Goal: Information Seeking & Learning: Learn about a topic

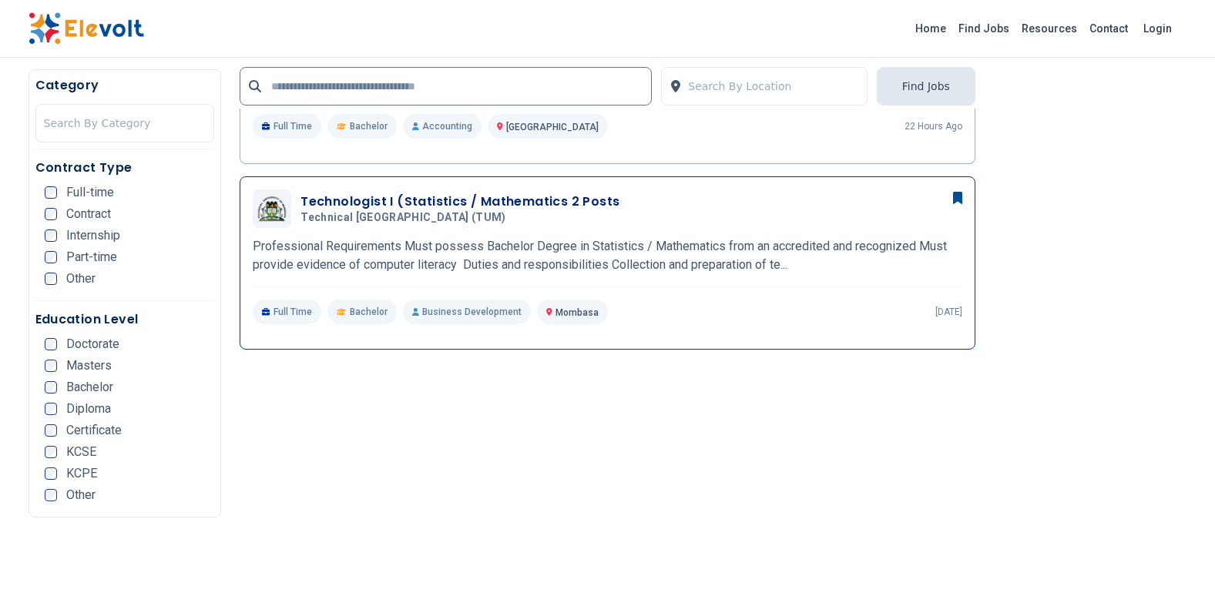
click at [492, 204] on h3 "Technologist I (Statistics / Mathematics 2 Posts" at bounding box center [460, 202] width 319 height 18
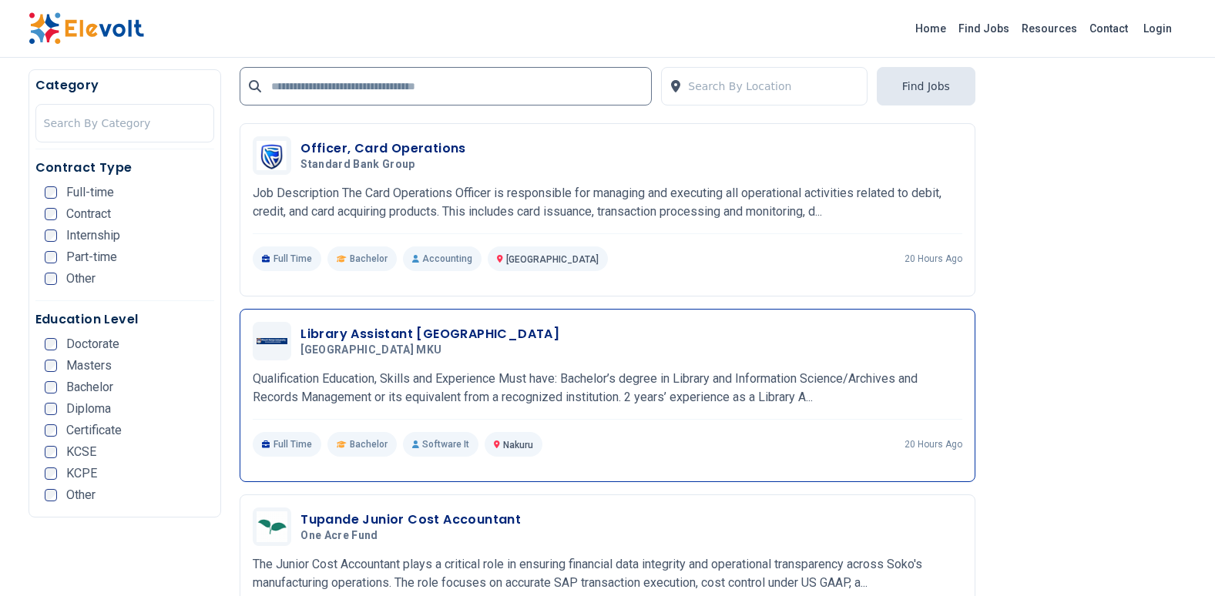
scroll to position [2620, 0]
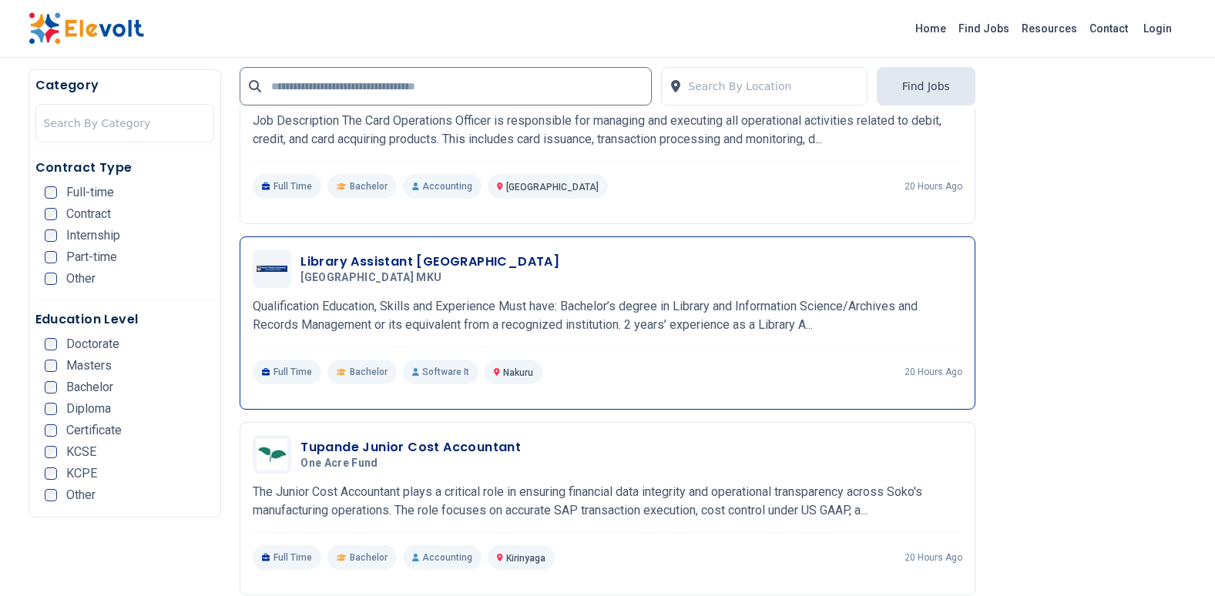
click at [498, 307] on p "Qualification Education, Skills and Experience Must have: Bachelor’s degree in …" at bounding box center [608, 315] width 710 height 37
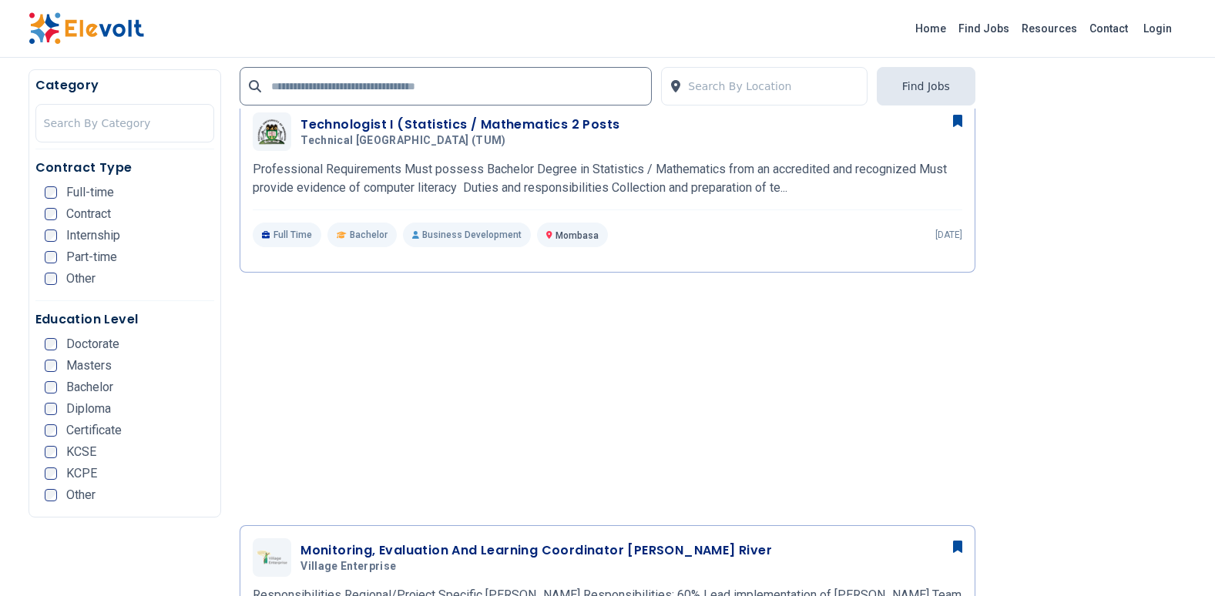
scroll to position [1387, 0]
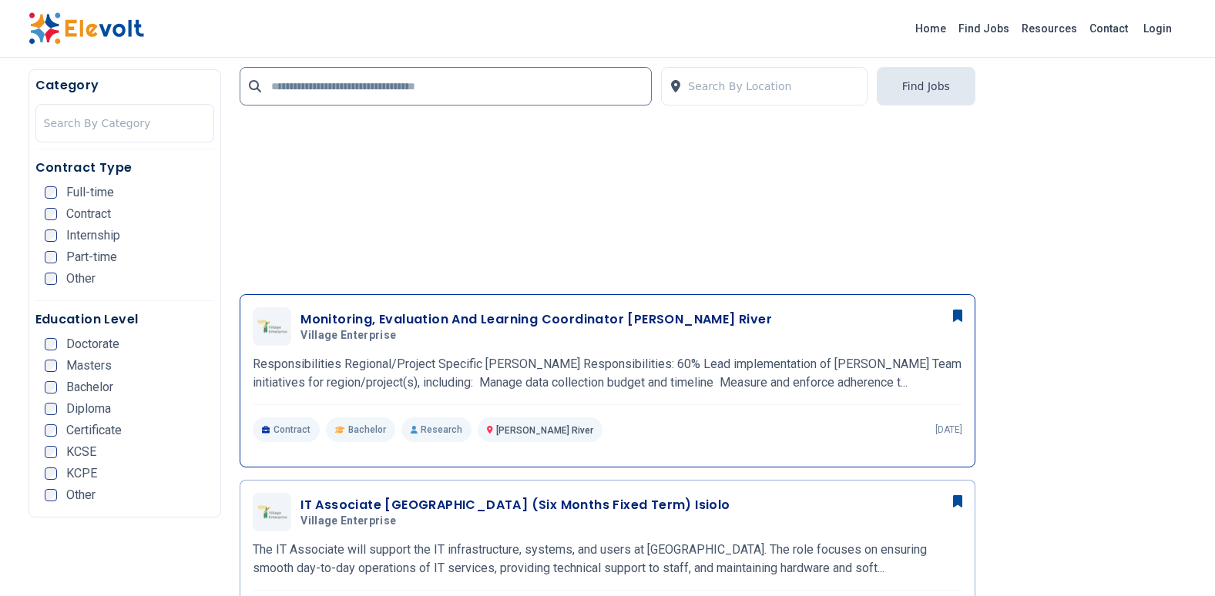
click at [509, 357] on p "Responsibilities Regional/Project Specific MEL Responsibilities: 60% Lead imple…" at bounding box center [608, 373] width 710 height 37
click at [482, 317] on h3 "Monitoring, Evaluation And Learning Coordinator [PERSON_NAME] River" at bounding box center [537, 320] width 472 height 18
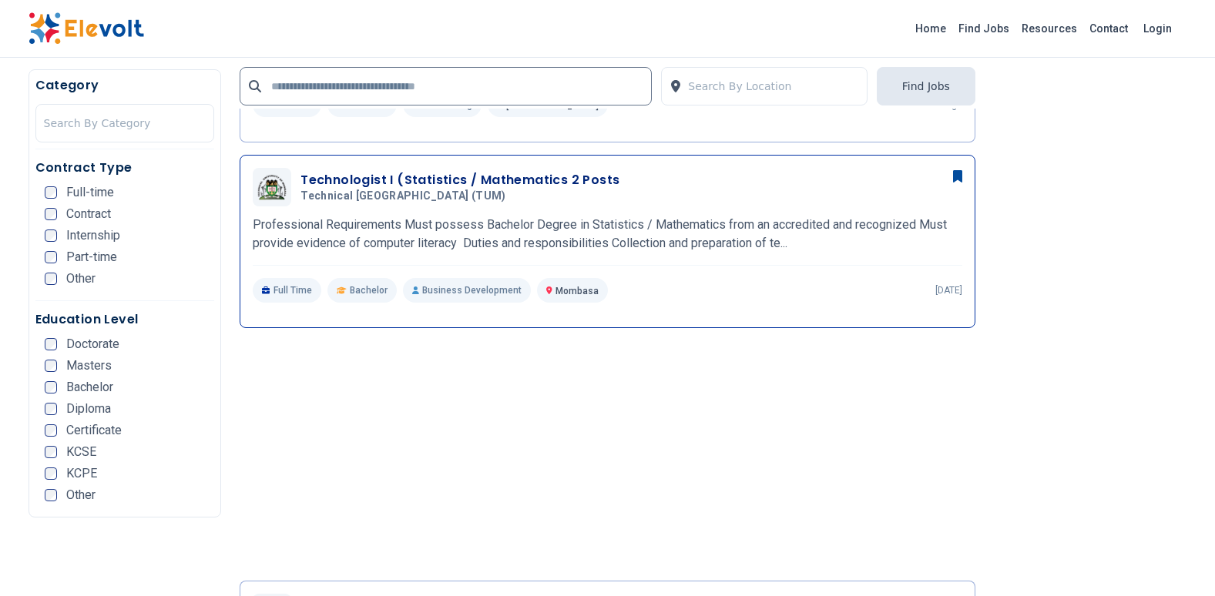
scroll to position [1002, 0]
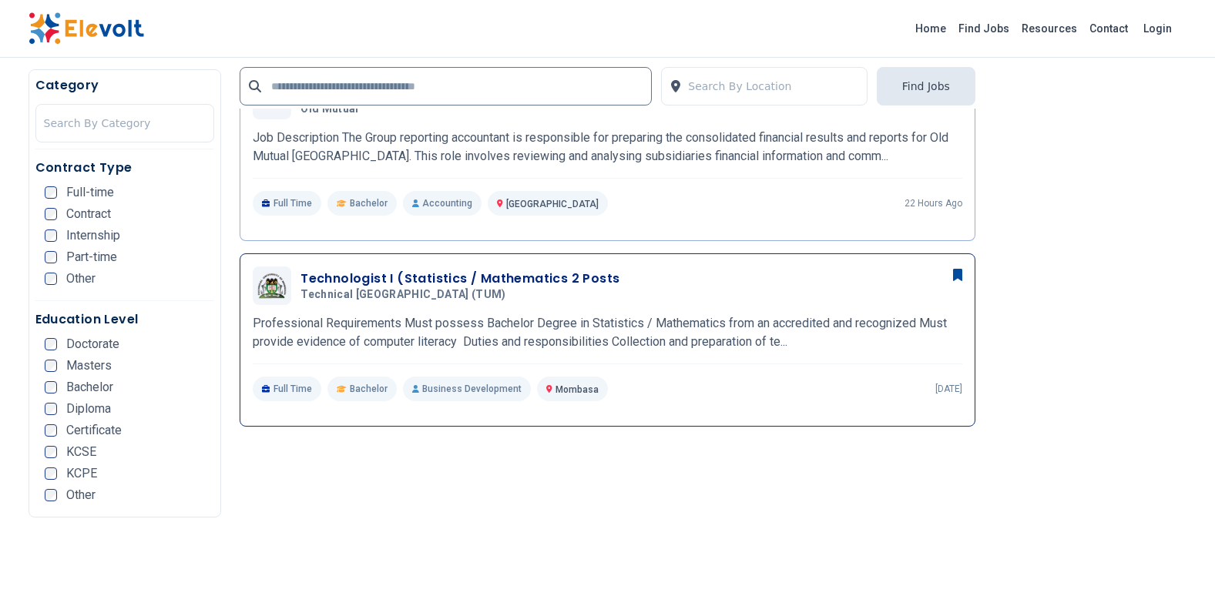
click at [747, 340] on p "Professional Requirements Must possess Bachelor Degree in Statistics / Mathemat…" at bounding box center [608, 332] width 710 height 37
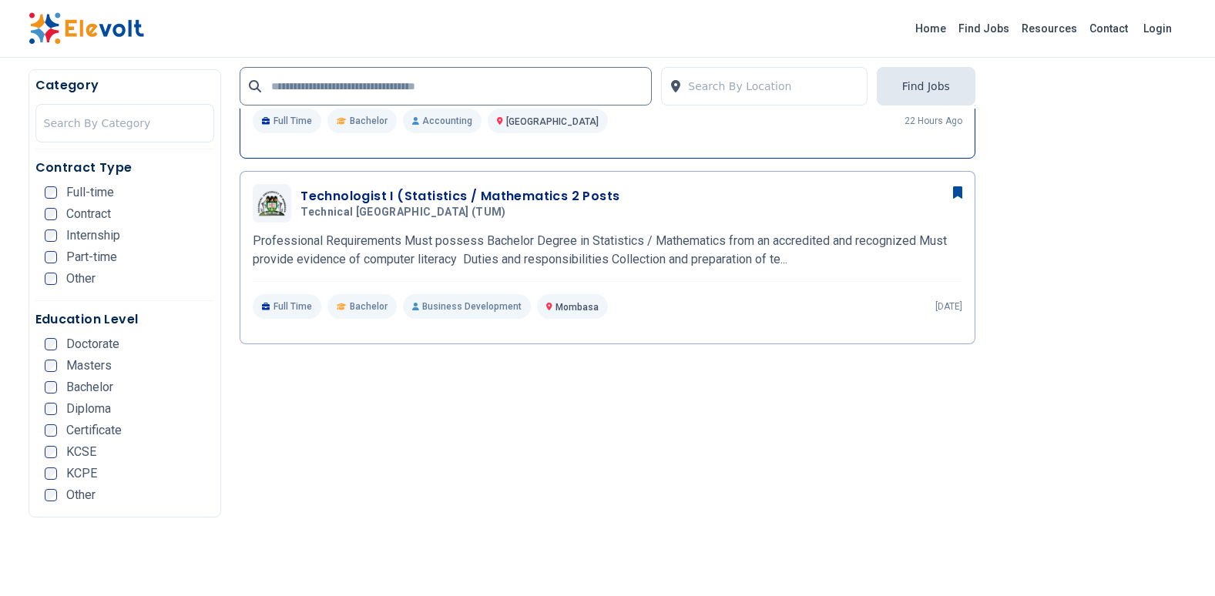
scroll to position [848, 0]
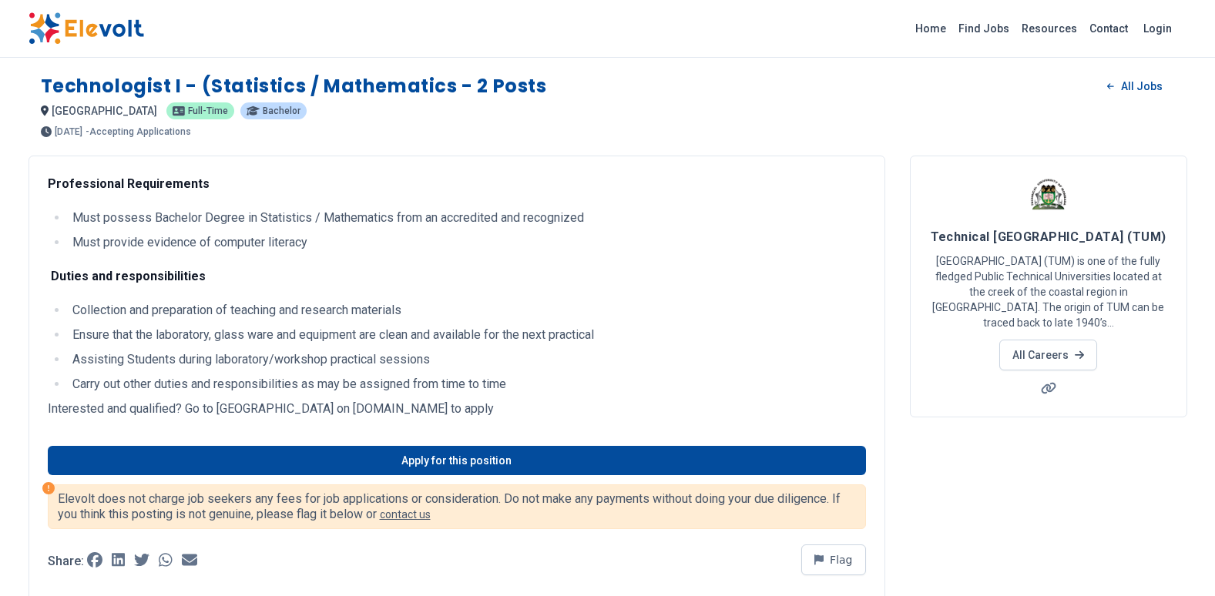
scroll to position [77, 0]
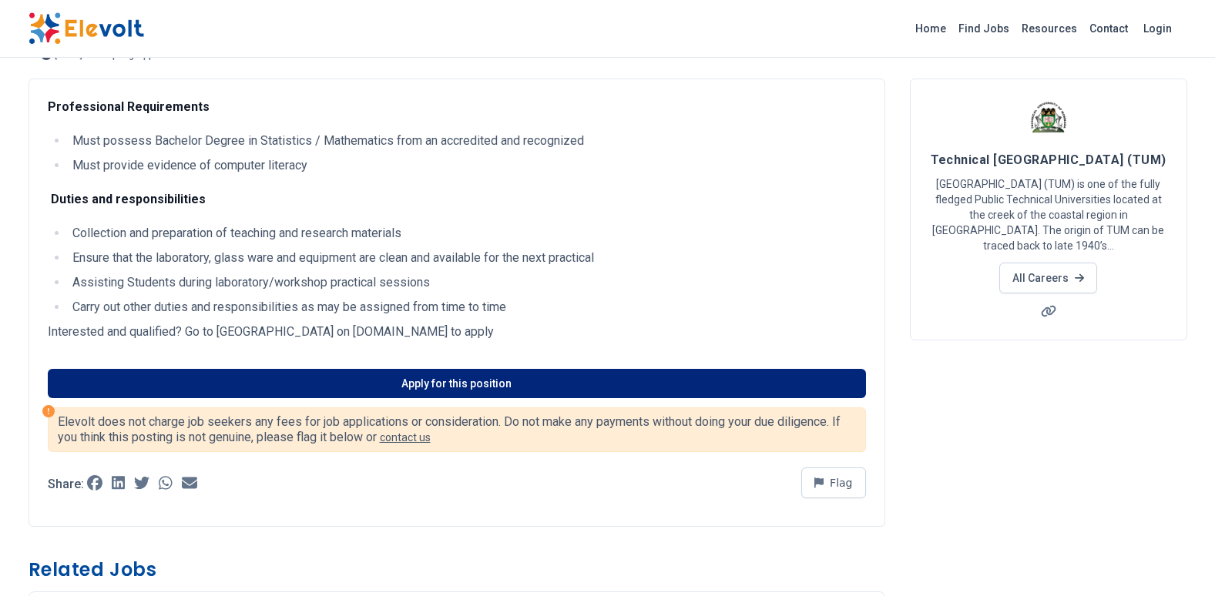
click at [472, 376] on link "Apply for this position" at bounding box center [457, 383] width 818 height 29
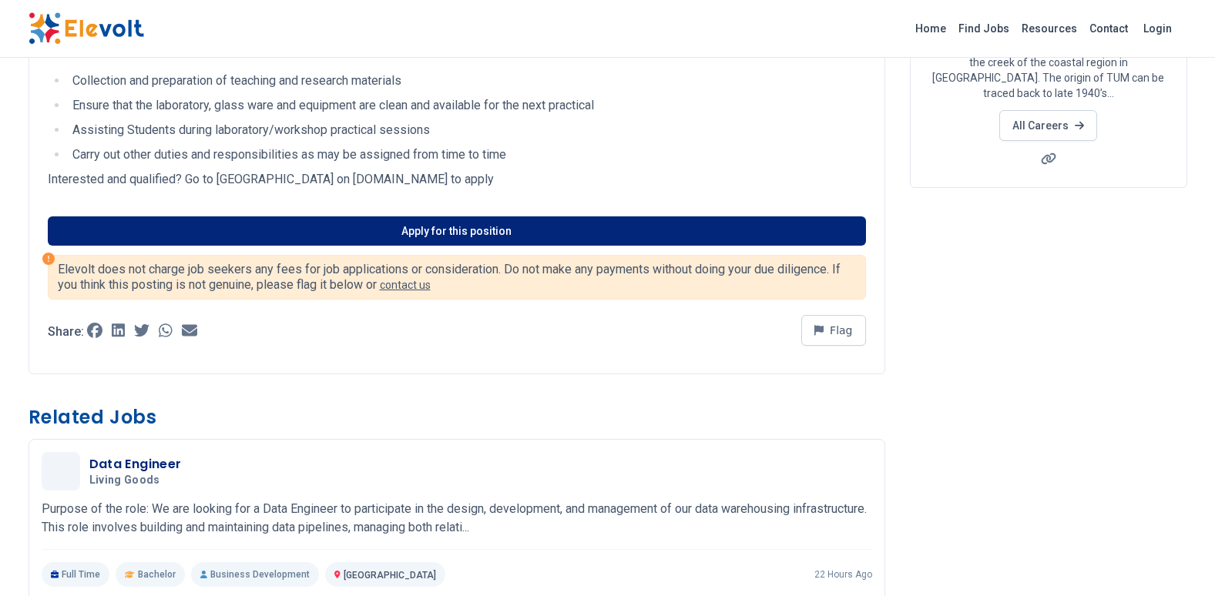
scroll to position [231, 0]
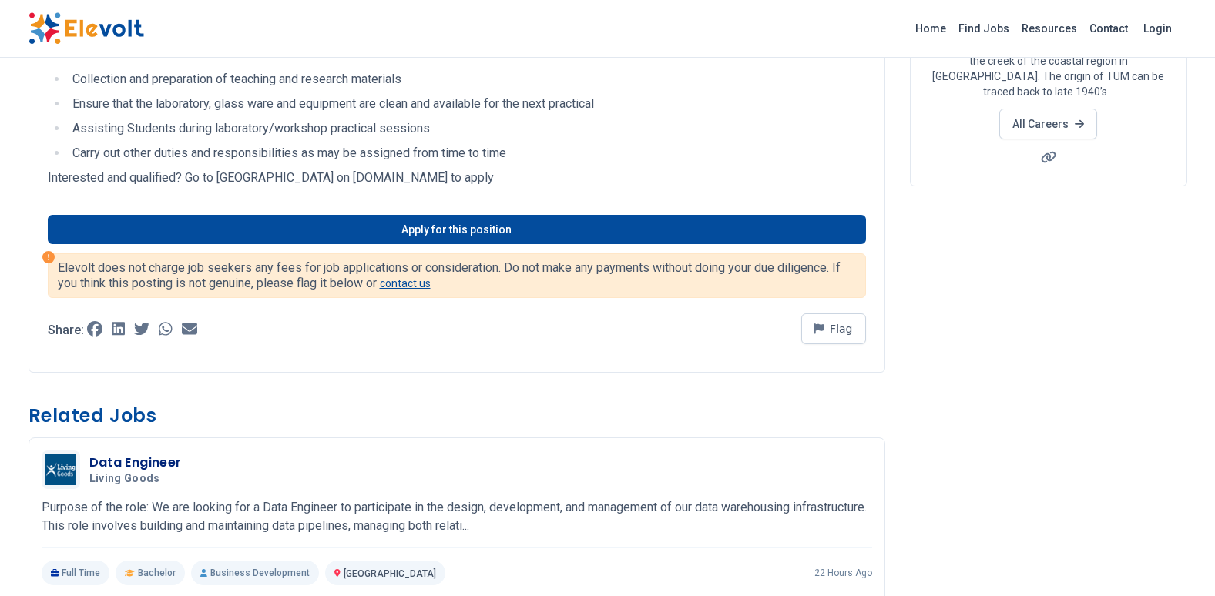
click at [417, 281] on link "contact us" at bounding box center [405, 283] width 51 height 12
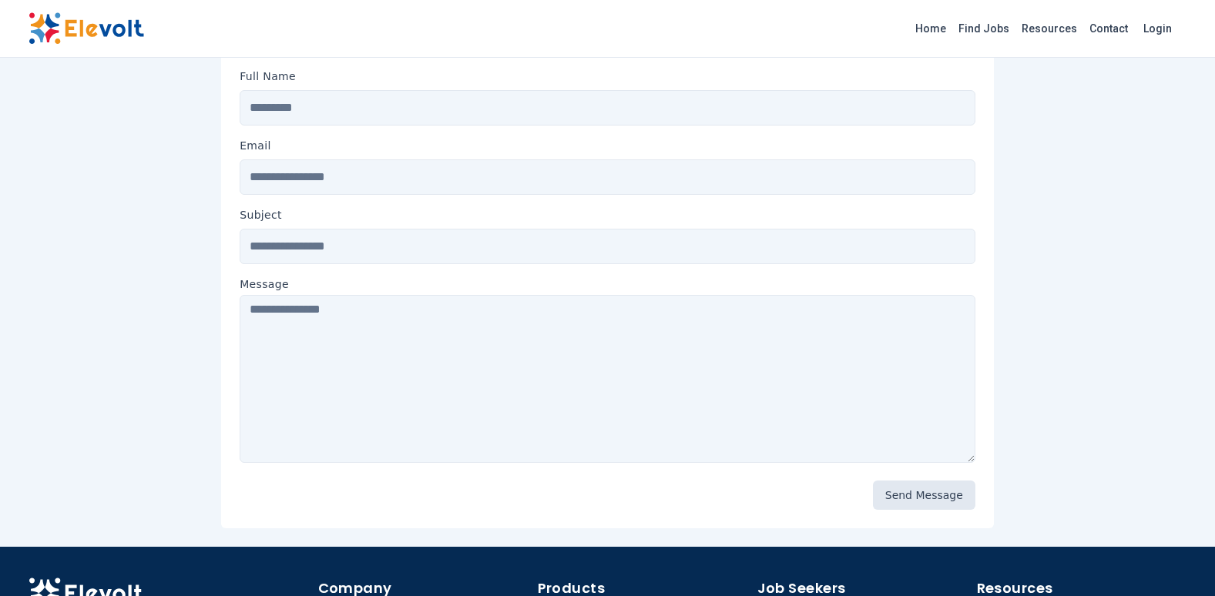
scroll to position [366, 0]
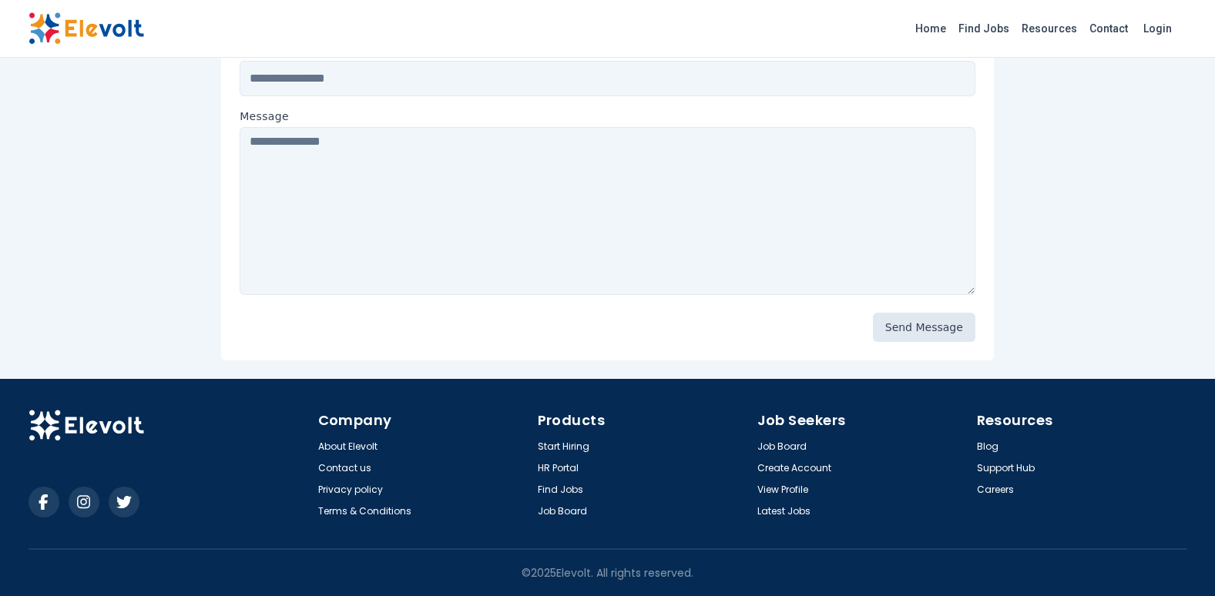
scroll to position [231, 0]
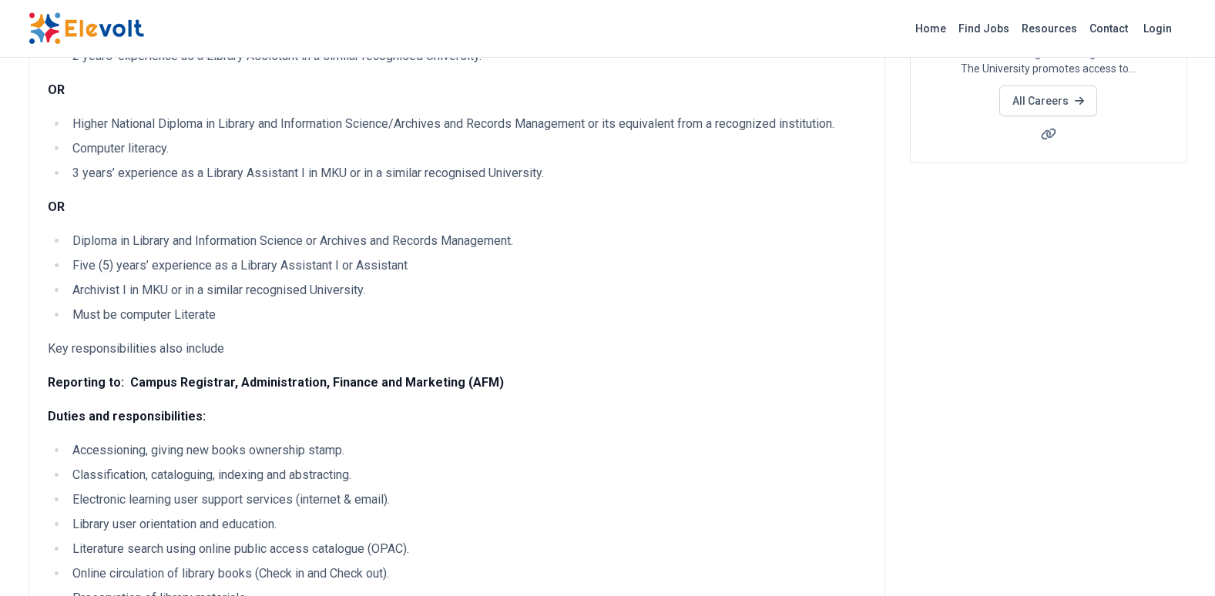
scroll to position [231, 0]
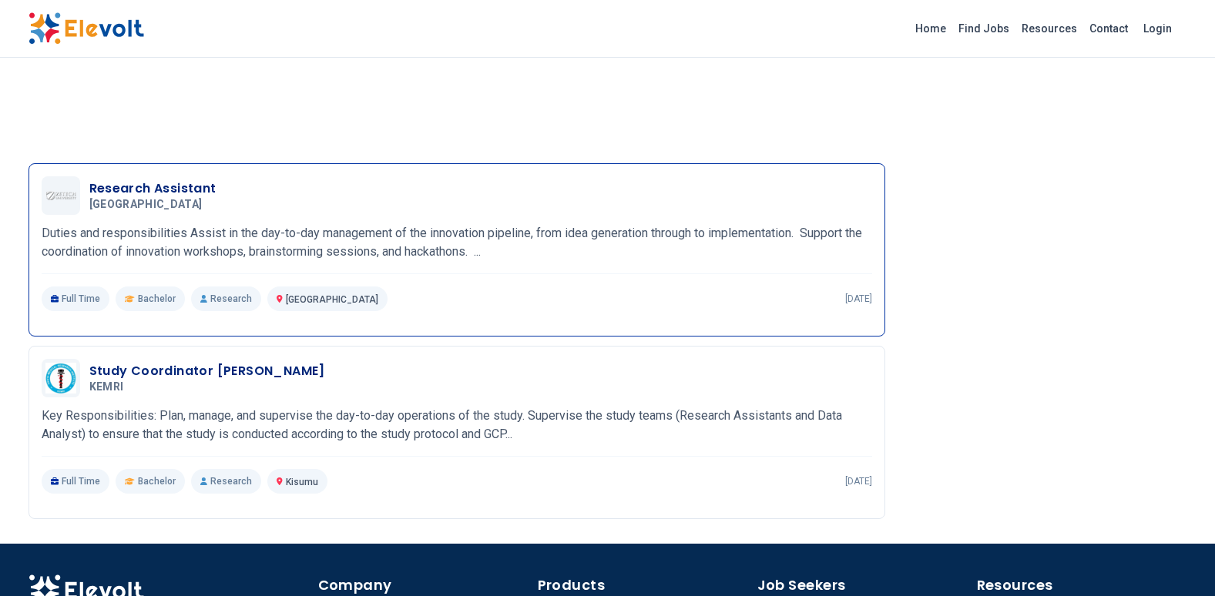
scroll to position [3006, 0]
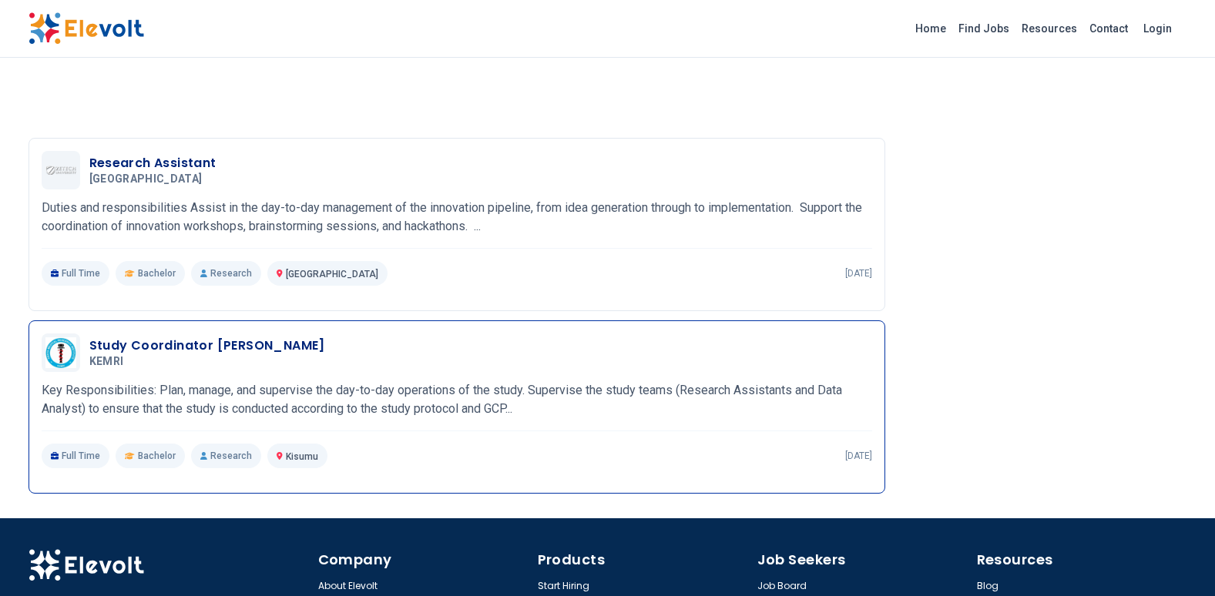
click at [435, 381] on p "Key Responsibilities: Plan, manage, and supervise the day-to-day operations of …" at bounding box center [457, 399] width 831 height 37
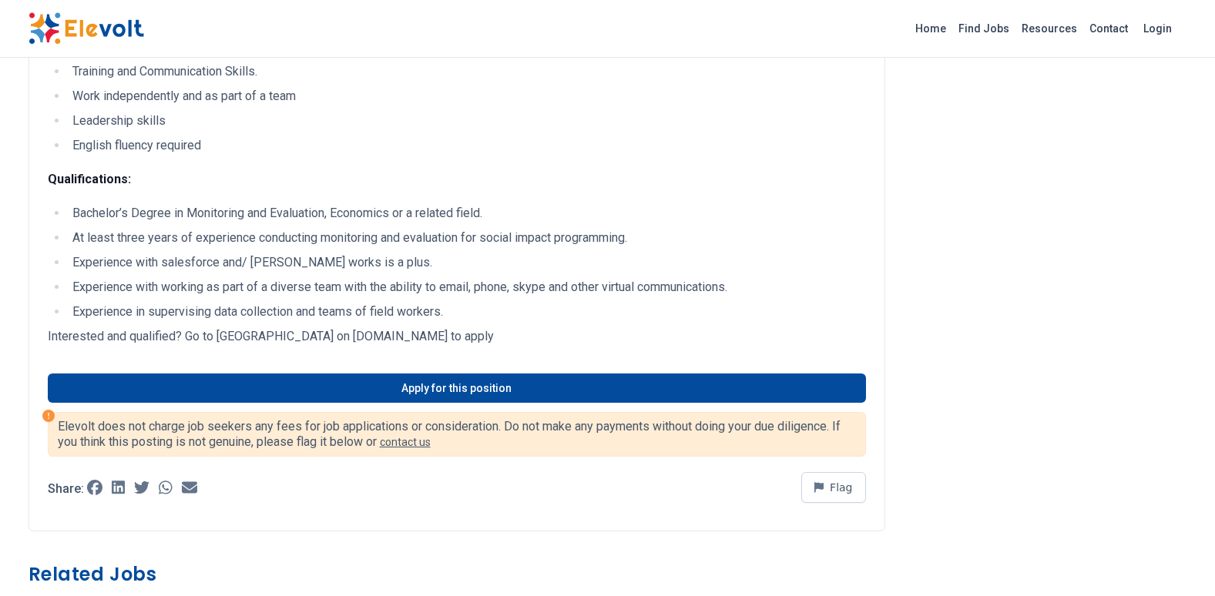
scroll to position [1773, 0]
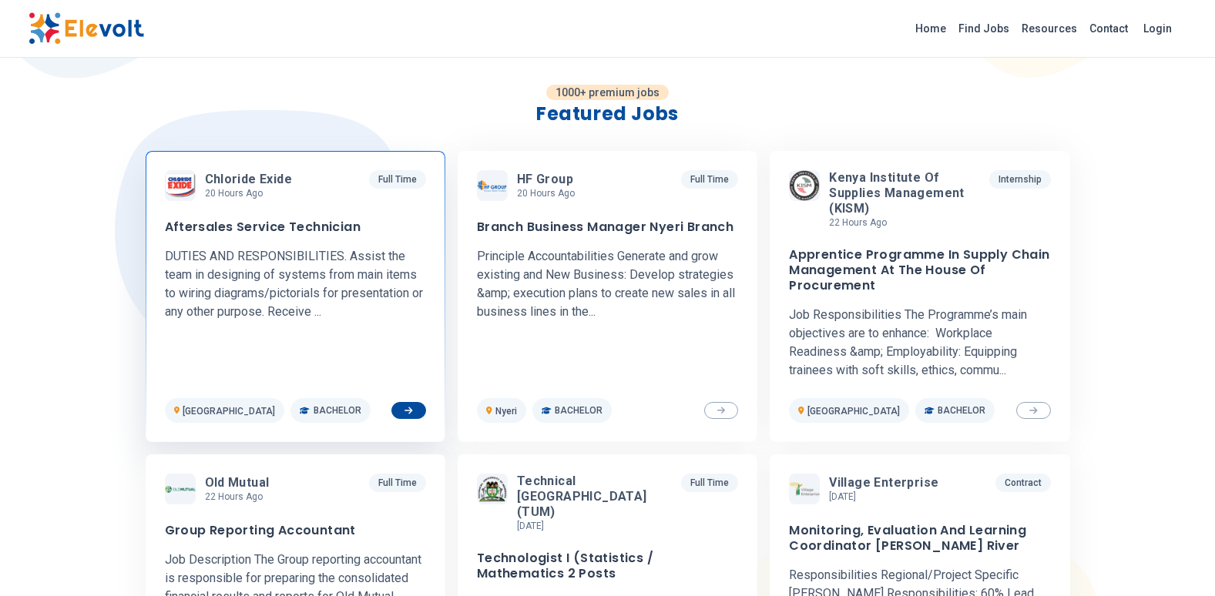
scroll to position [539, 0]
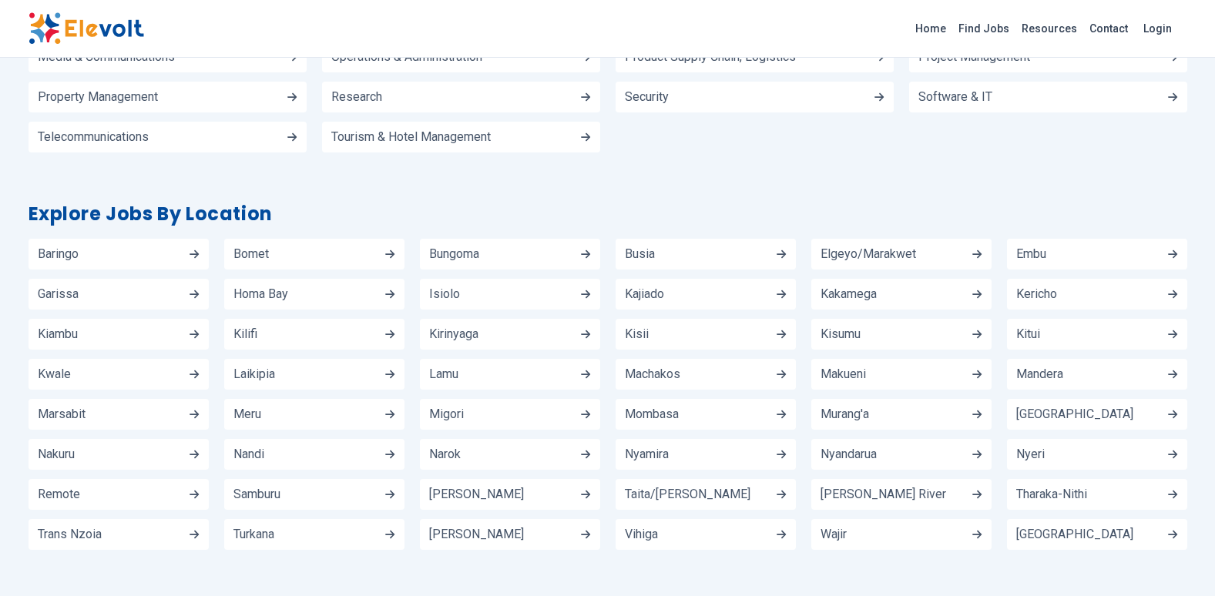
scroll to position [2158, 0]
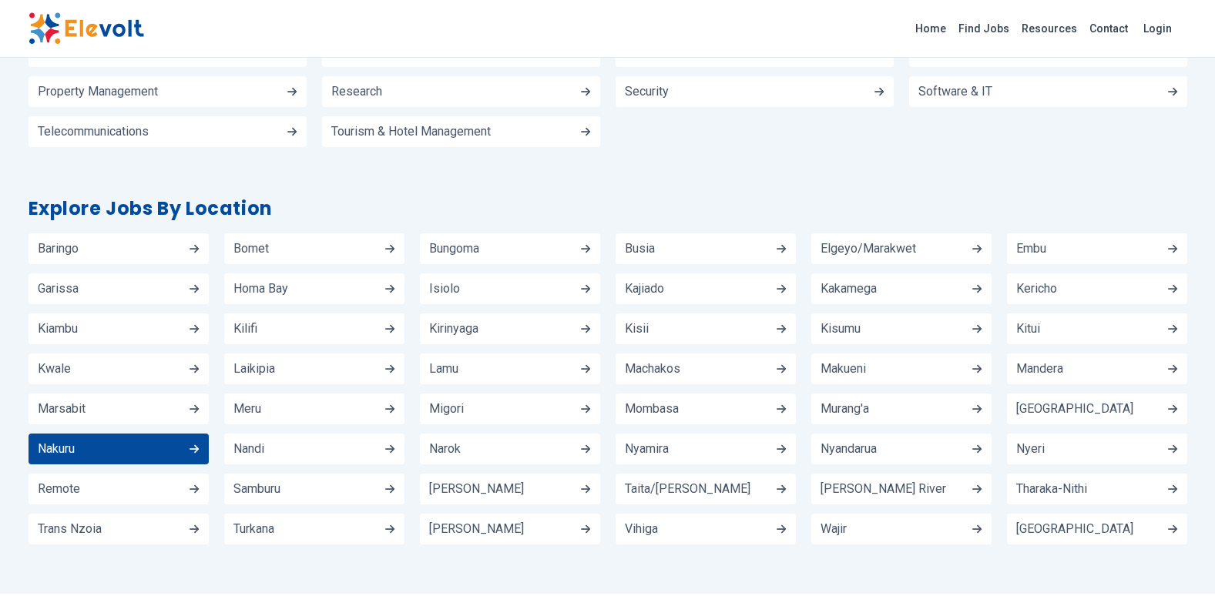
click at [73, 443] on span "Nakuru" at bounding box center [56, 449] width 37 height 12
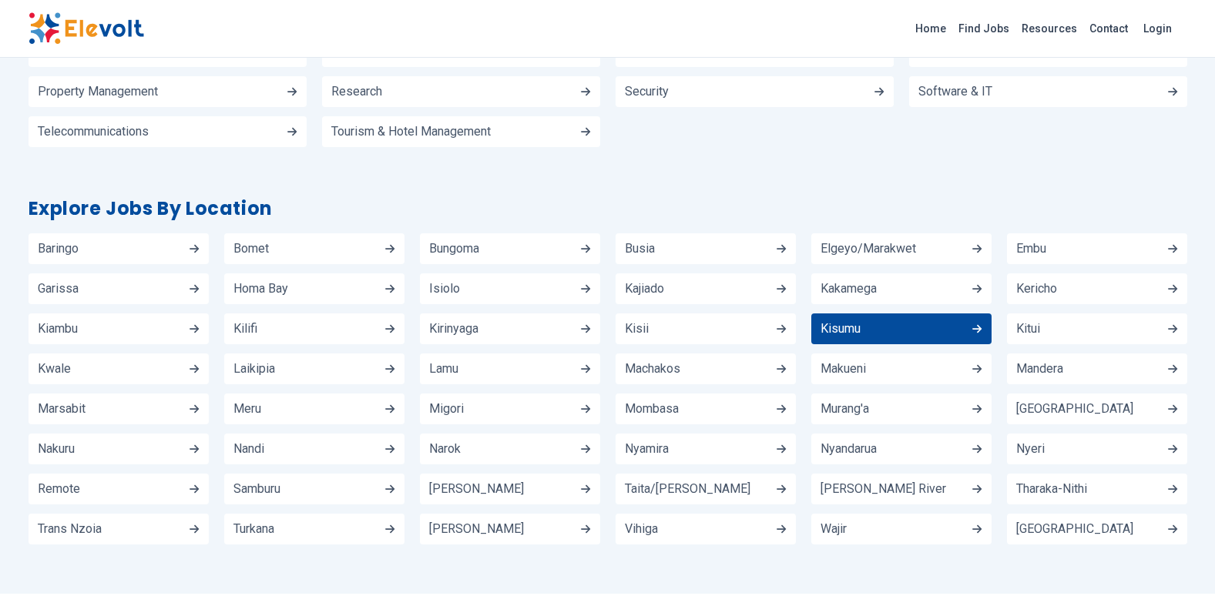
click at [847, 323] on span "Kisumu" at bounding box center [841, 329] width 40 height 12
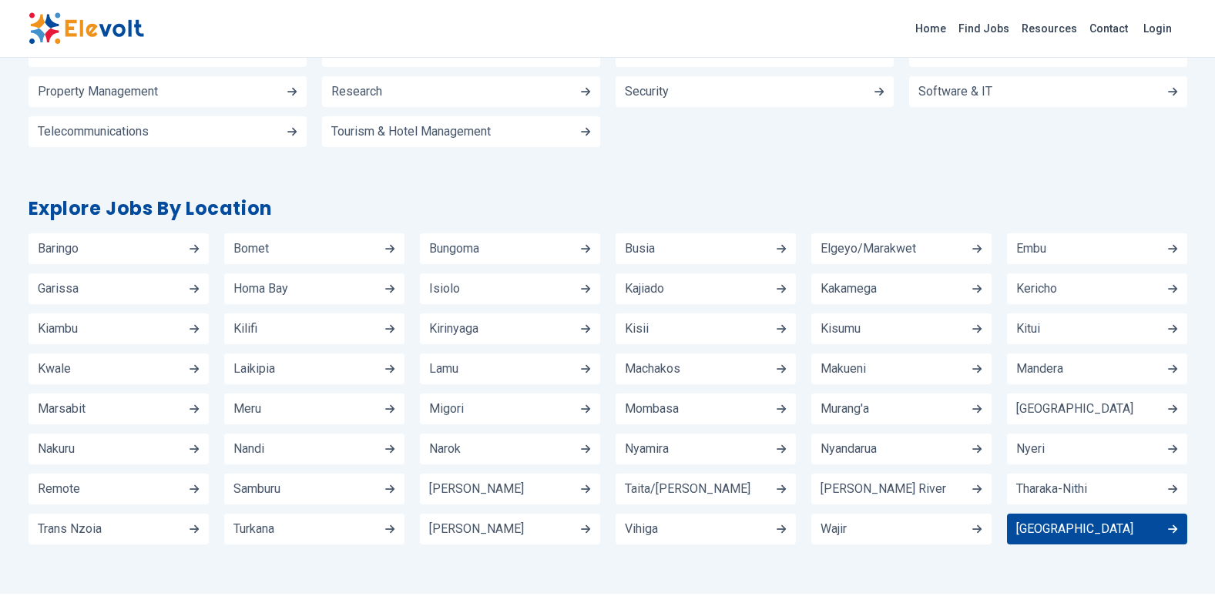
click at [1095, 514] on link "[GEOGRAPHIC_DATA]" at bounding box center [1097, 529] width 180 height 31
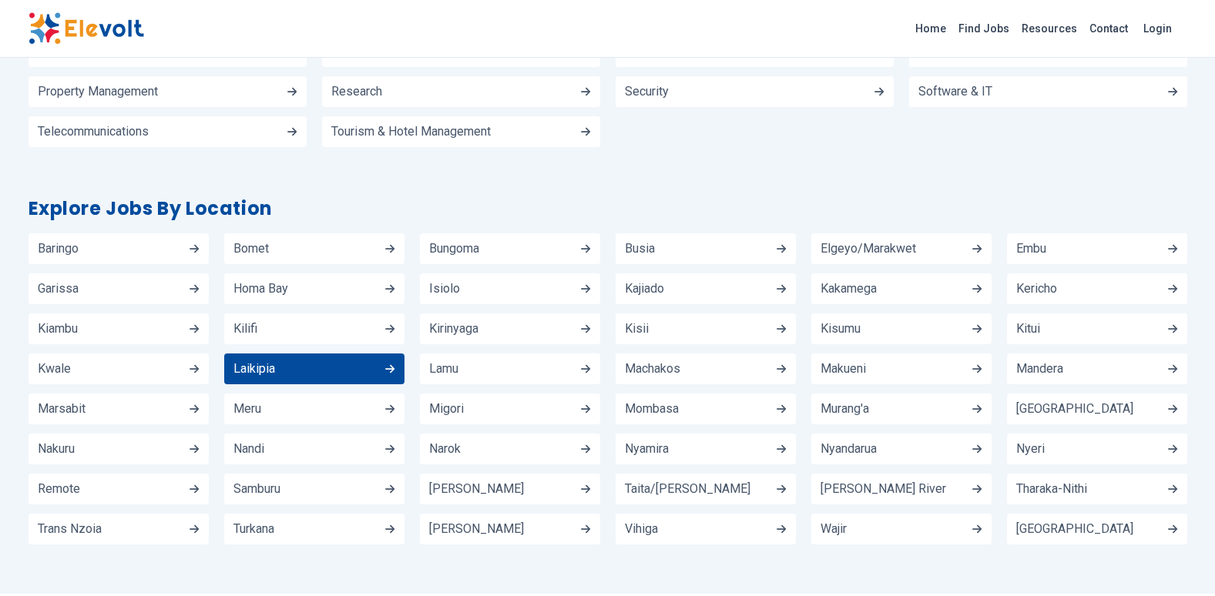
click at [277, 355] on link "Laikipia" at bounding box center [314, 369] width 180 height 31
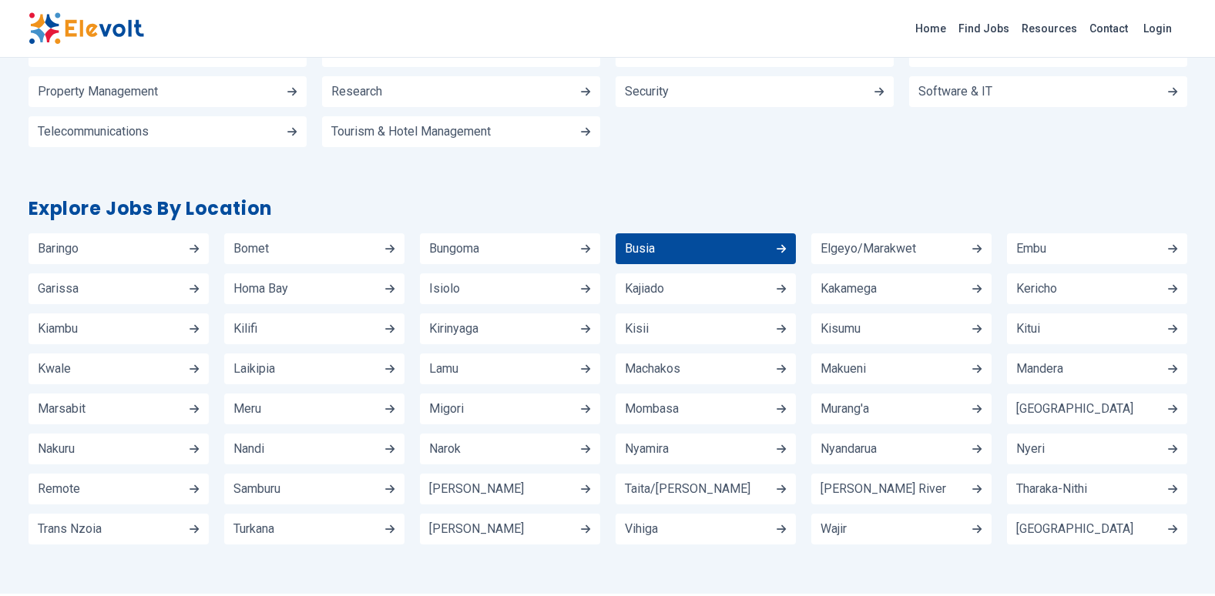
click at [642, 243] on span "Busia" at bounding box center [640, 249] width 30 height 12
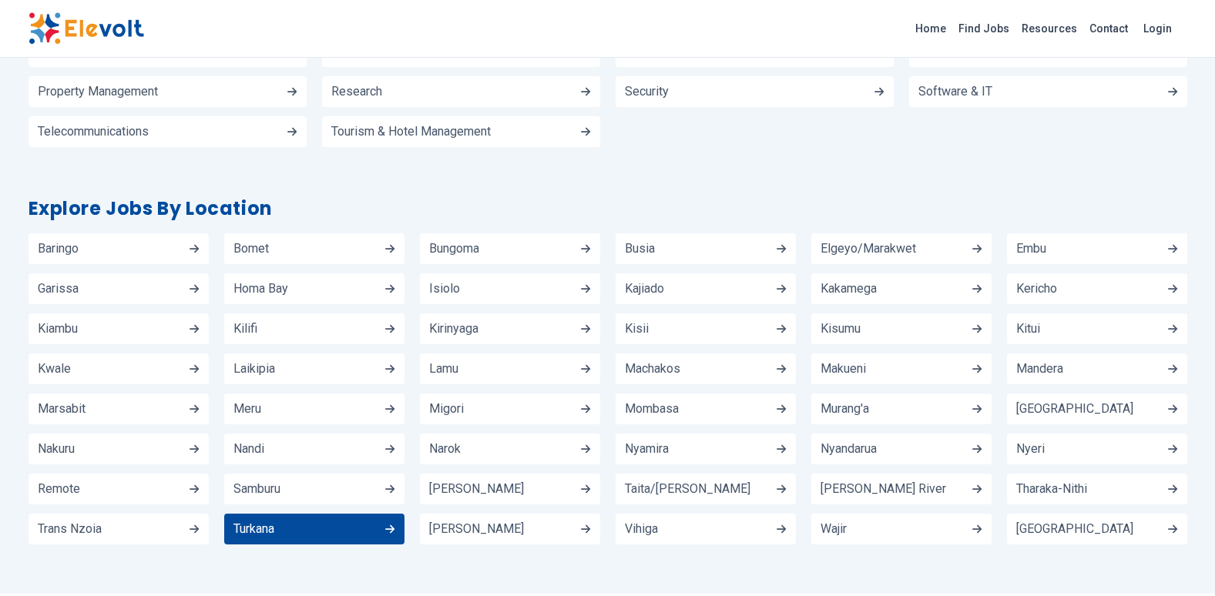
click at [254, 514] on link "Turkana" at bounding box center [314, 529] width 180 height 31
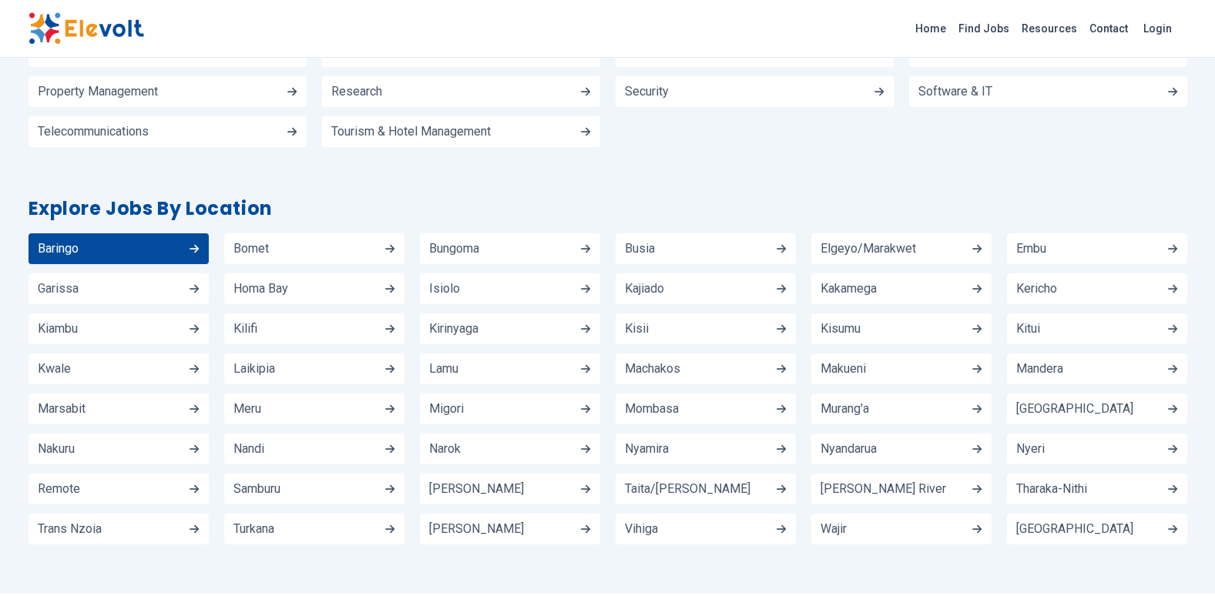
click at [118, 235] on link "Baringo" at bounding box center [119, 249] width 180 height 31
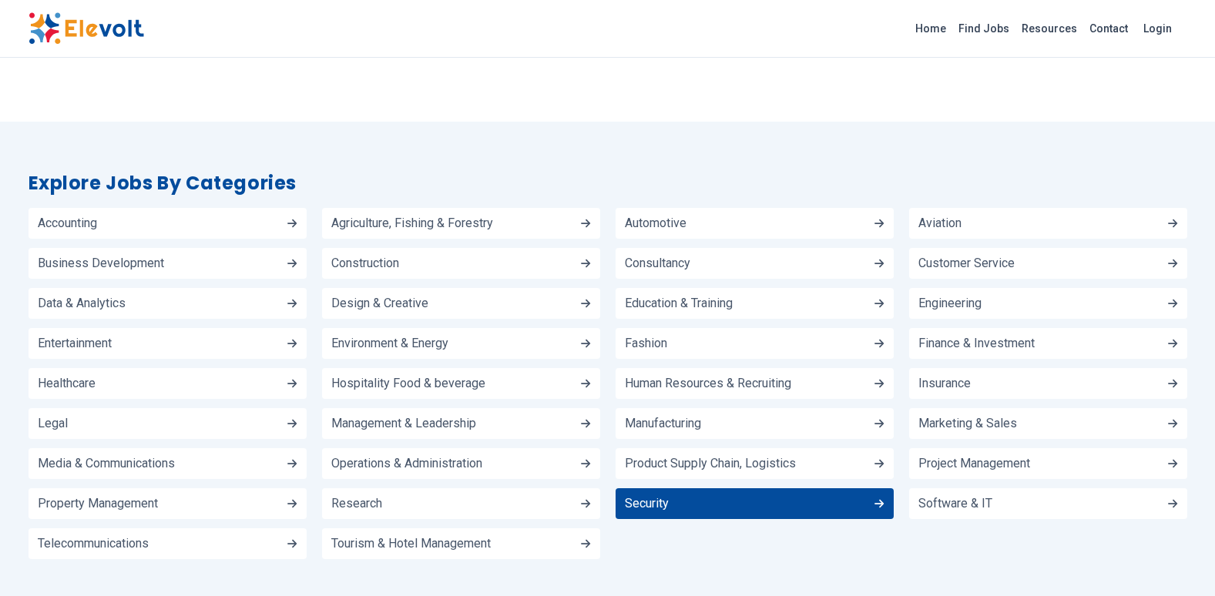
scroll to position [1773, 0]
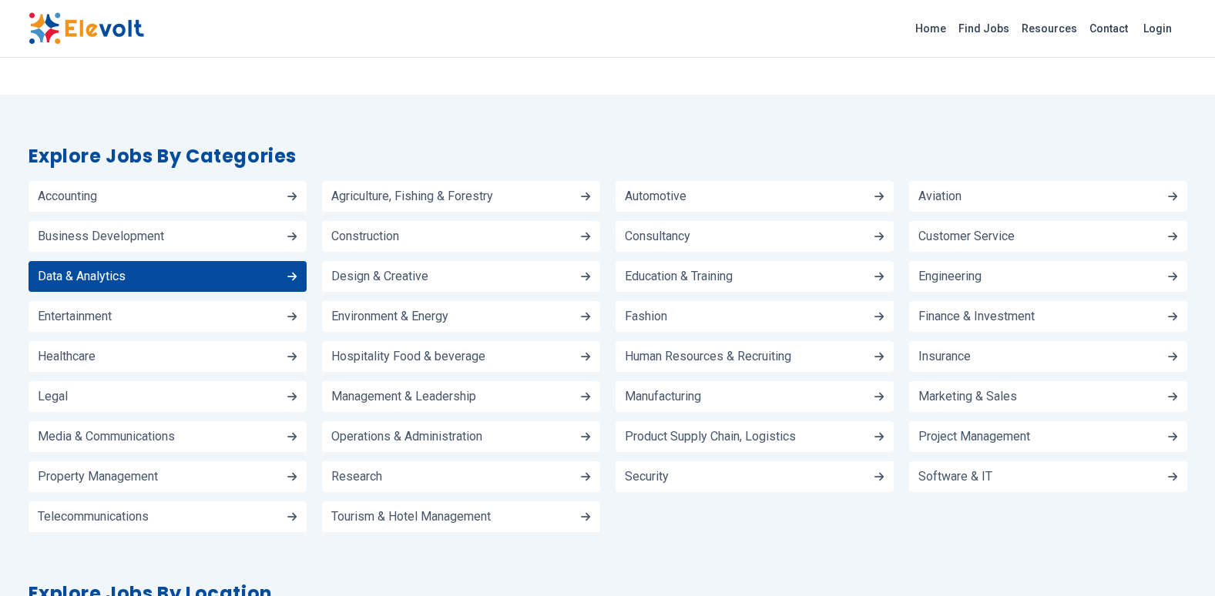
click at [111, 271] on span "Data & Analytics" at bounding box center [82, 277] width 88 height 12
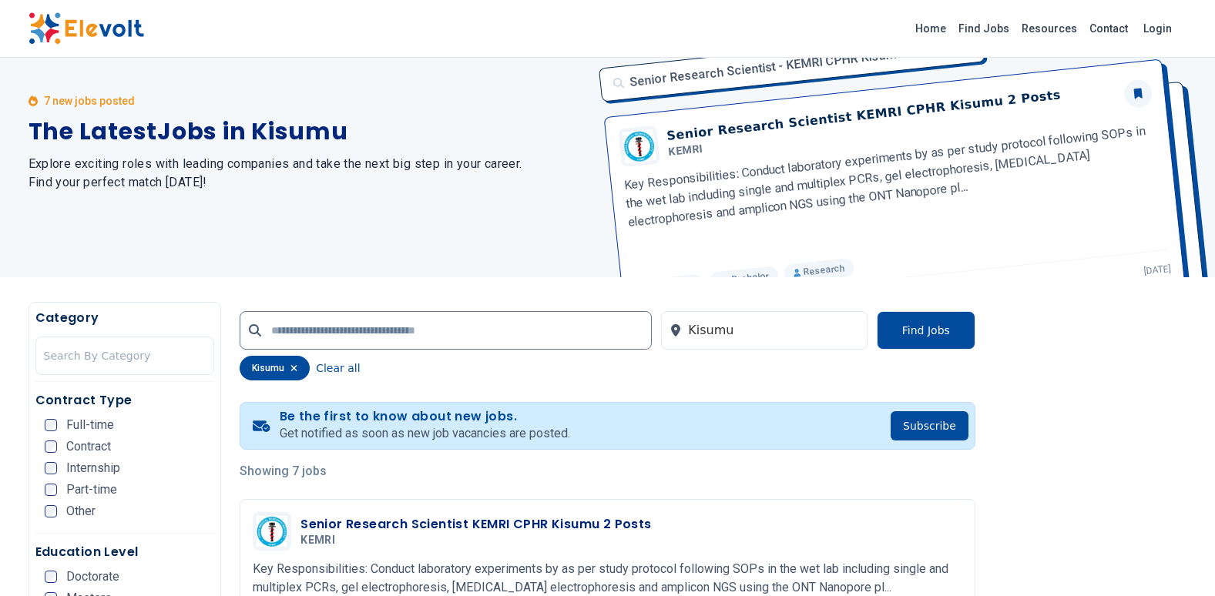
scroll to position [77, 0]
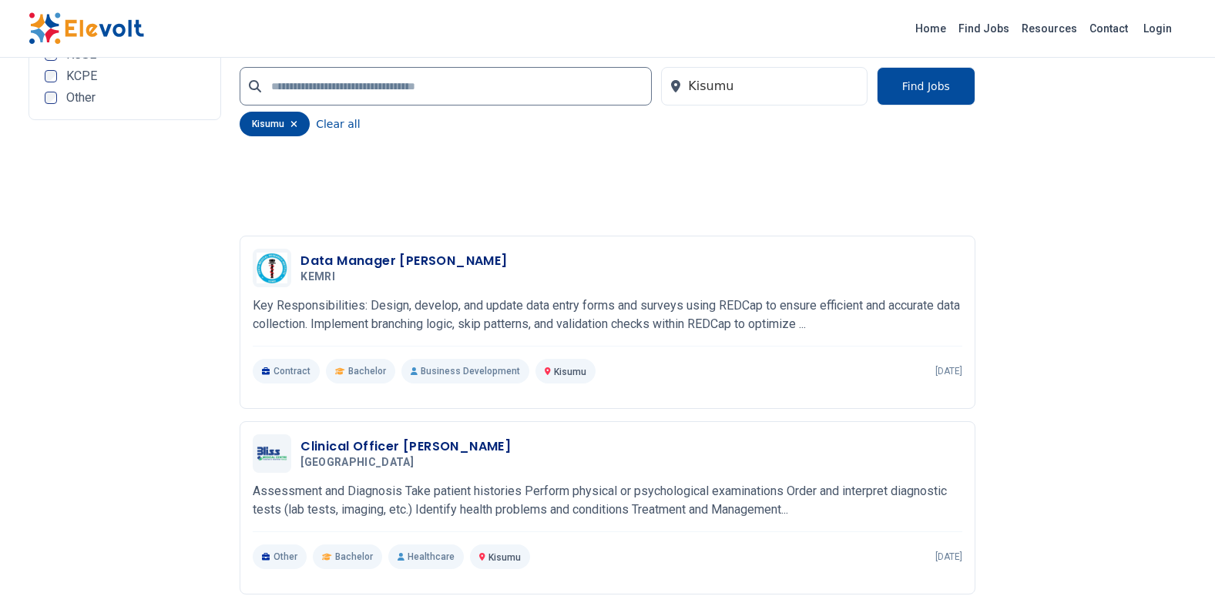
scroll to position [1337, 0]
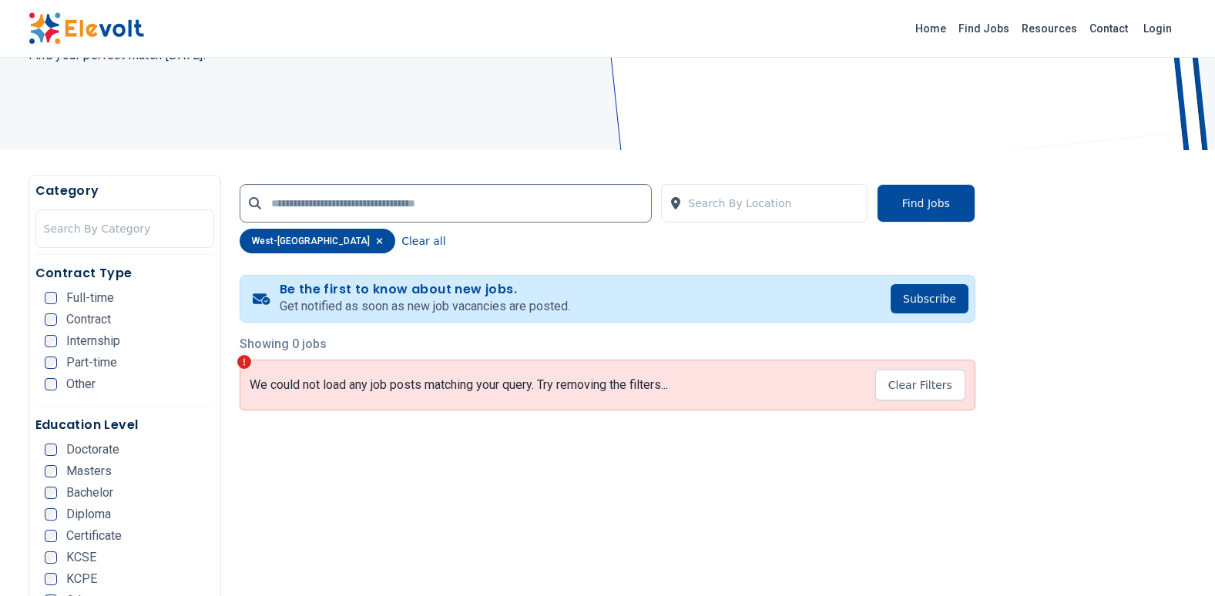
scroll to position [231, 0]
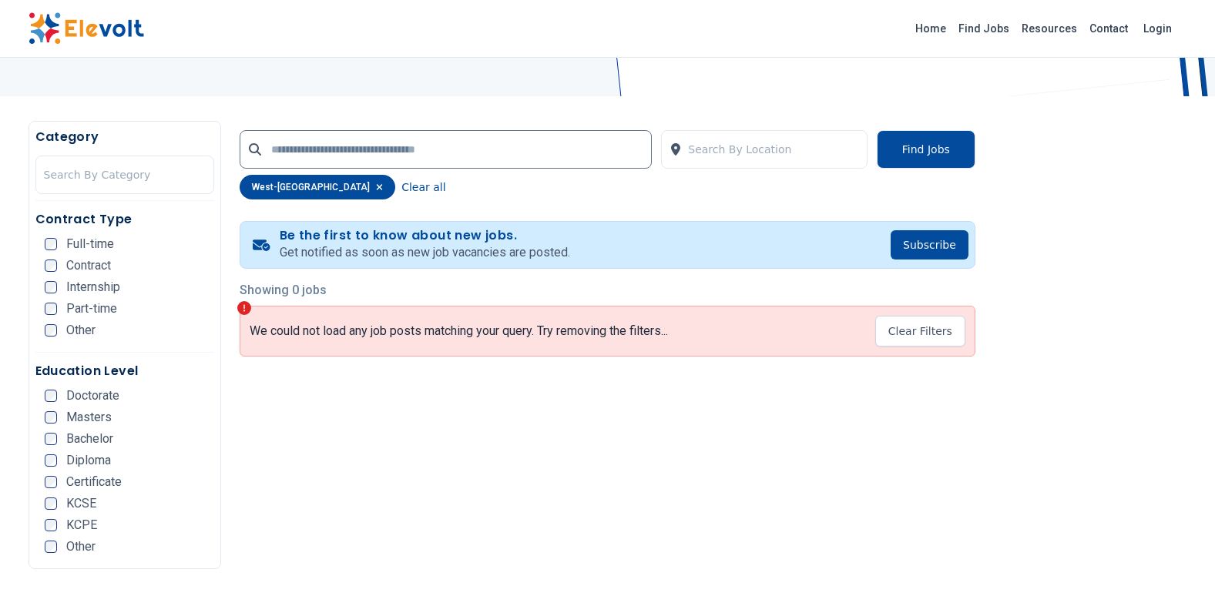
scroll to position [308, 0]
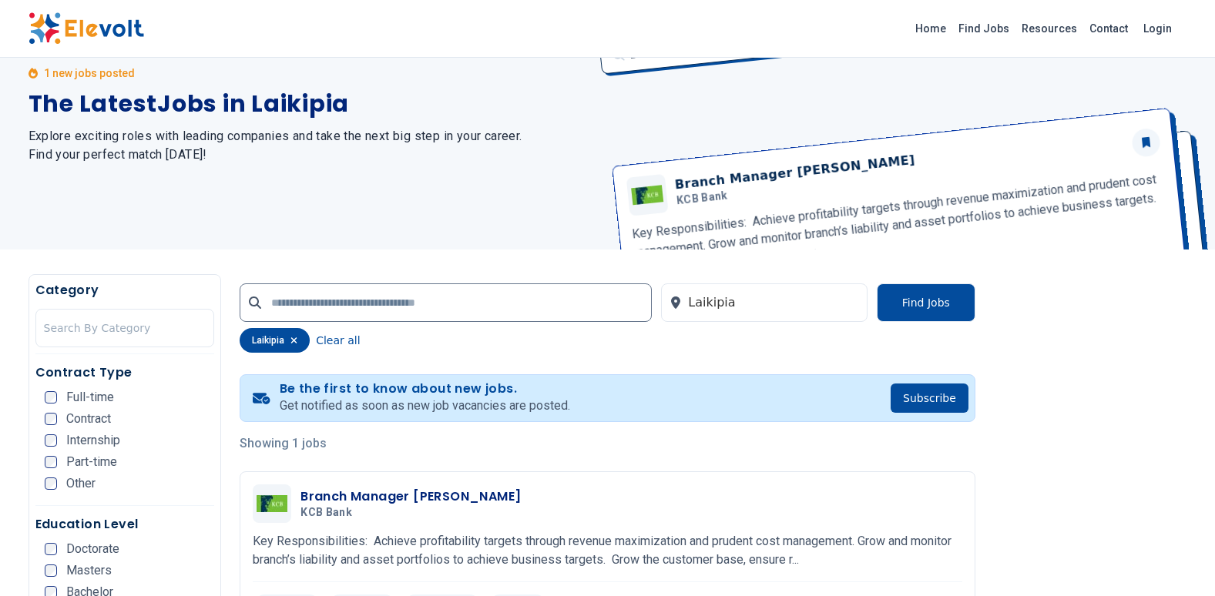
scroll to position [77, 0]
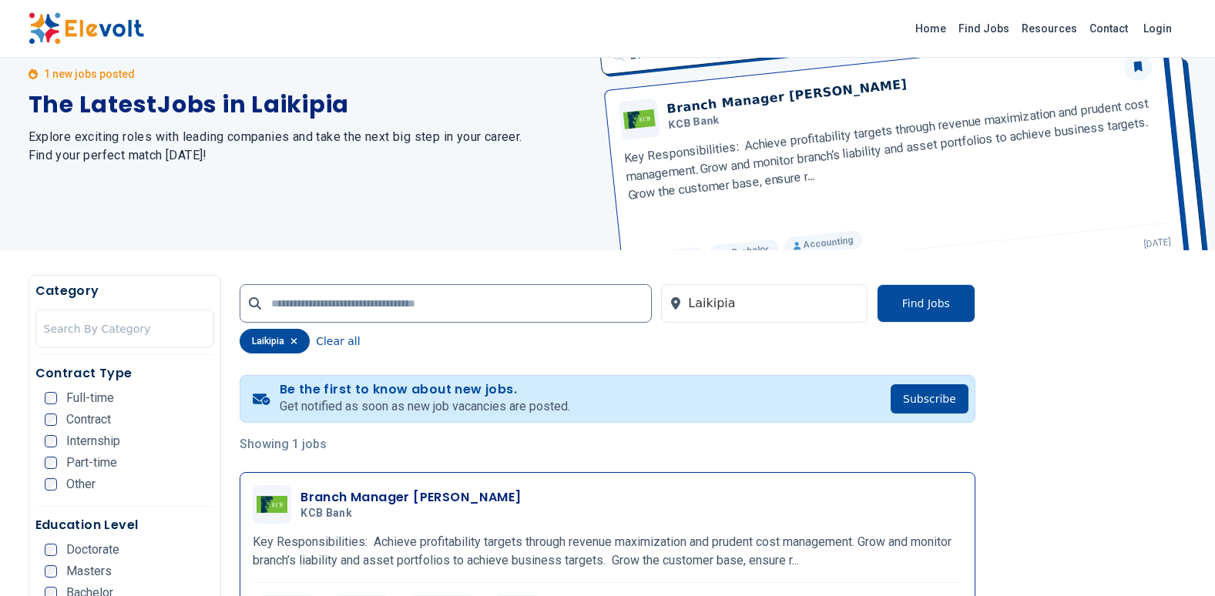
click at [769, 544] on p "Key Responsibilities: Achieve profitability targets through revenue maximizatio…" at bounding box center [608, 551] width 710 height 37
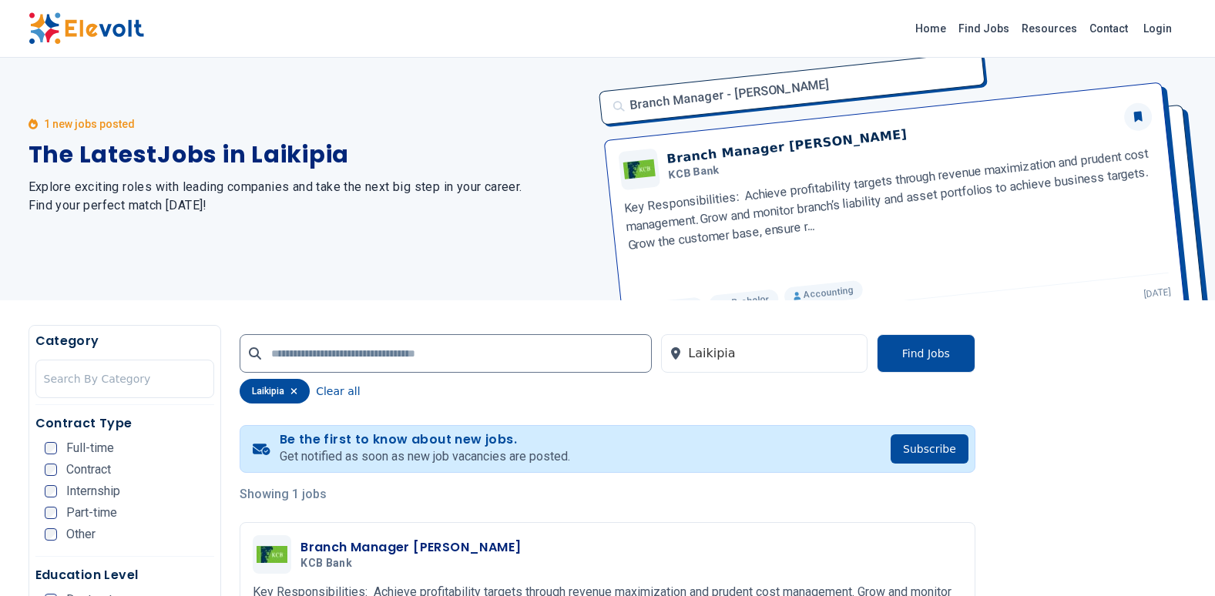
scroll to position [0, 0]
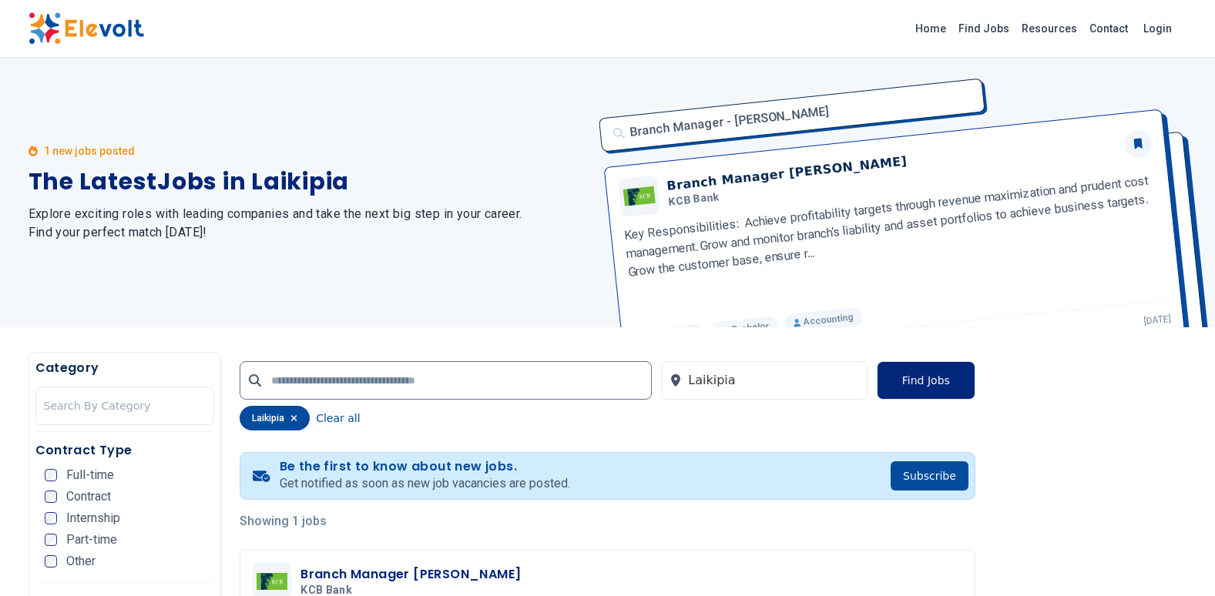
click at [920, 378] on button "Find Jobs" at bounding box center [926, 380] width 99 height 39
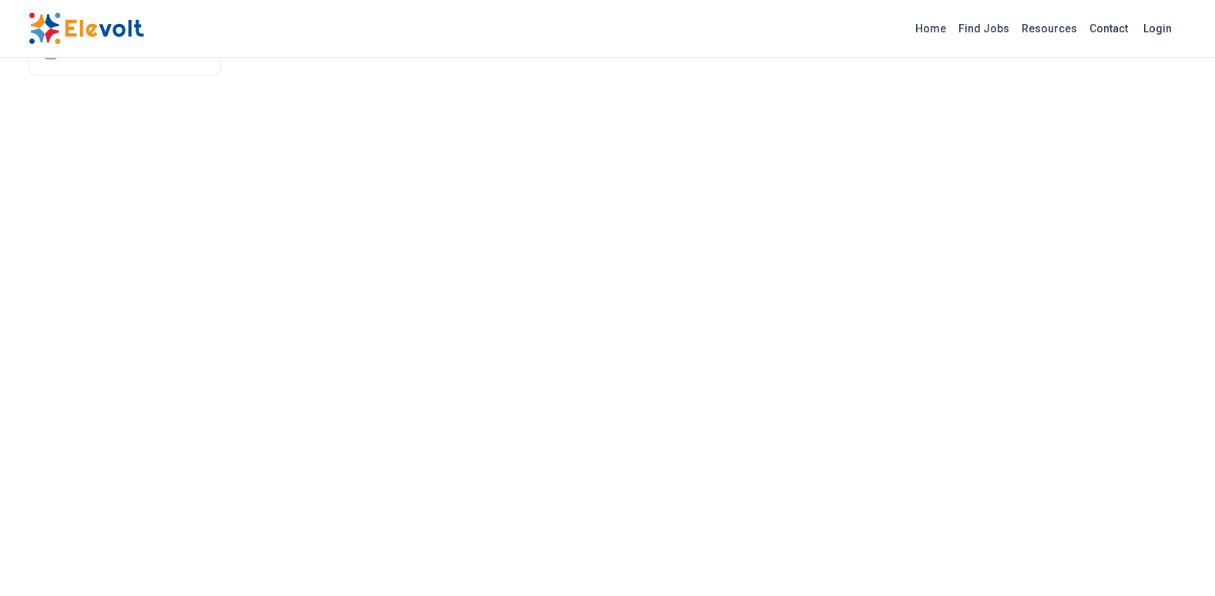
scroll to position [1050, 0]
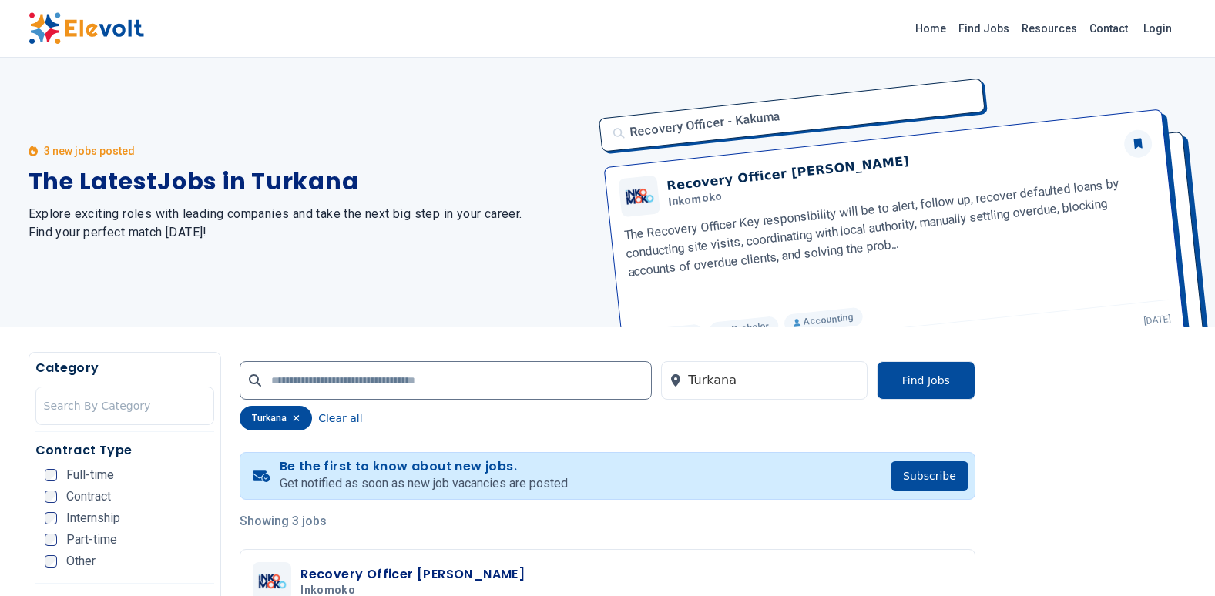
click at [741, 218] on div "Recovery Officer - [PERSON_NAME] Recovery Officer [PERSON_NAME] The Recovery Of…" at bounding box center [889, 193] width 598 height 270
click at [943, 379] on button "Find Jobs" at bounding box center [926, 380] width 99 height 39
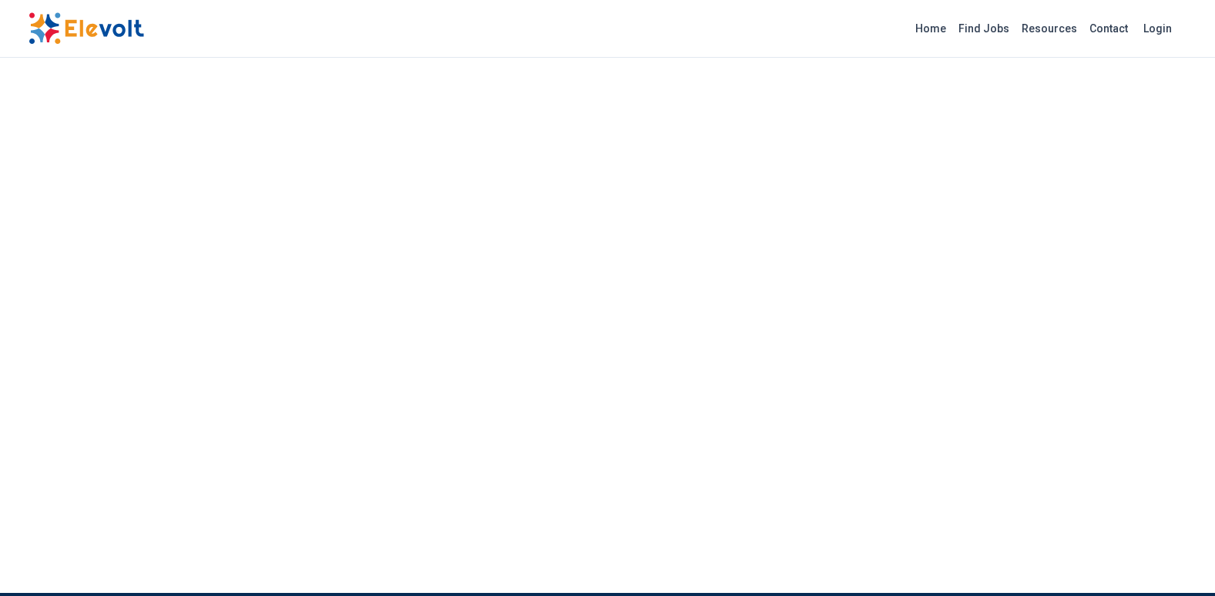
scroll to position [762, 0]
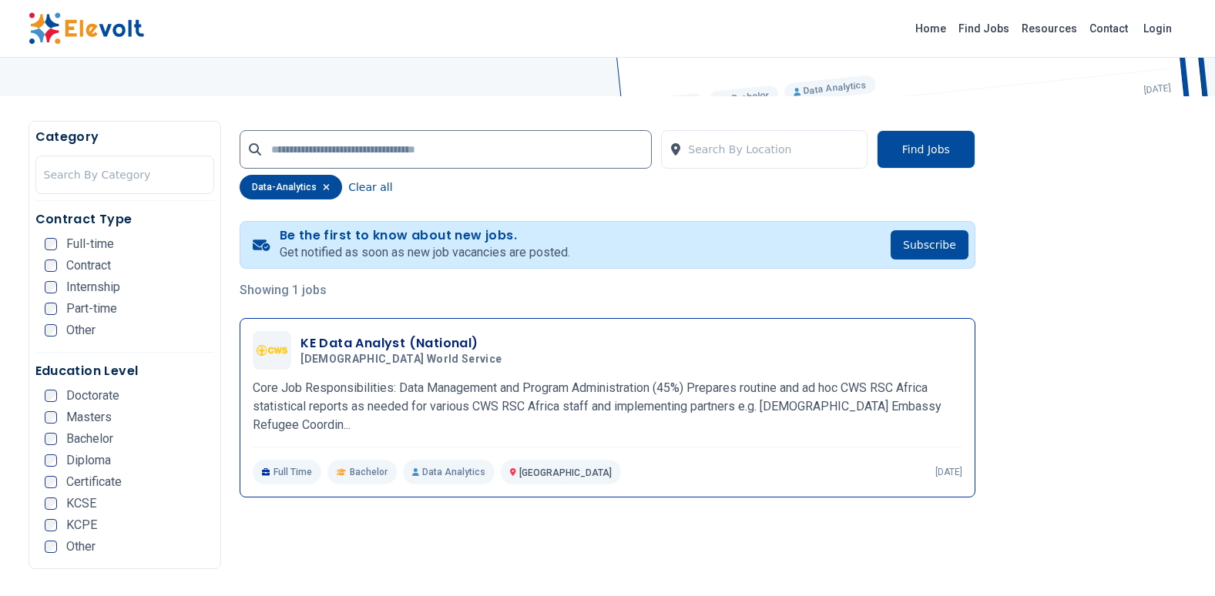
scroll to position [308, 0]
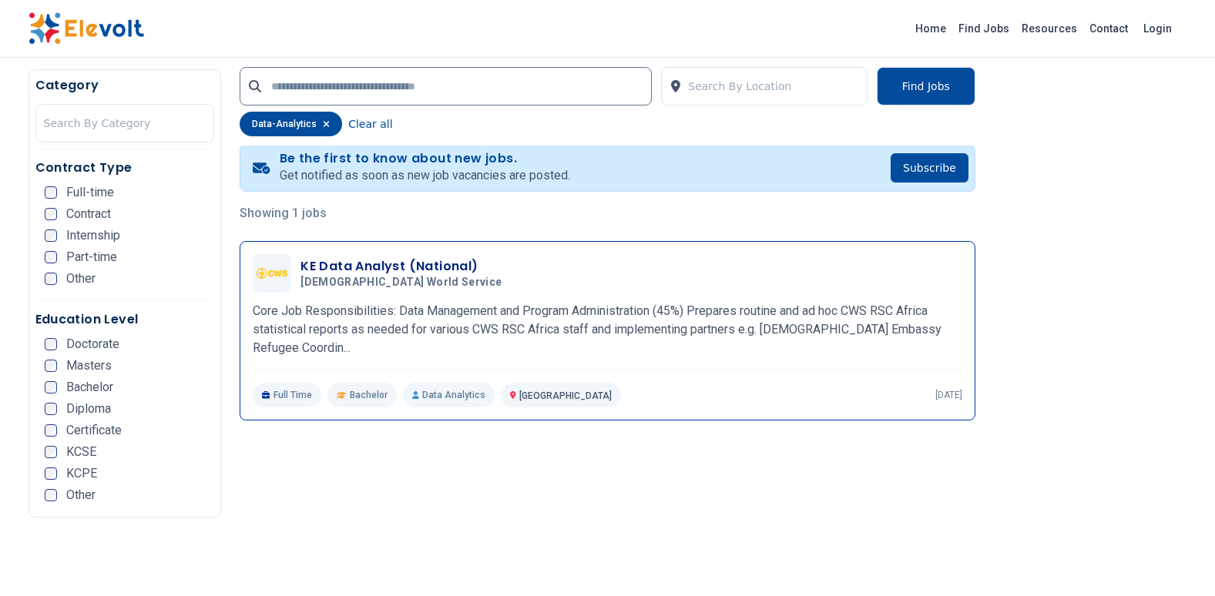
click at [672, 315] on p "Core Job Responsibilities: Data Management and Program Administration (45%) Pre…" at bounding box center [608, 329] width 710 height 55
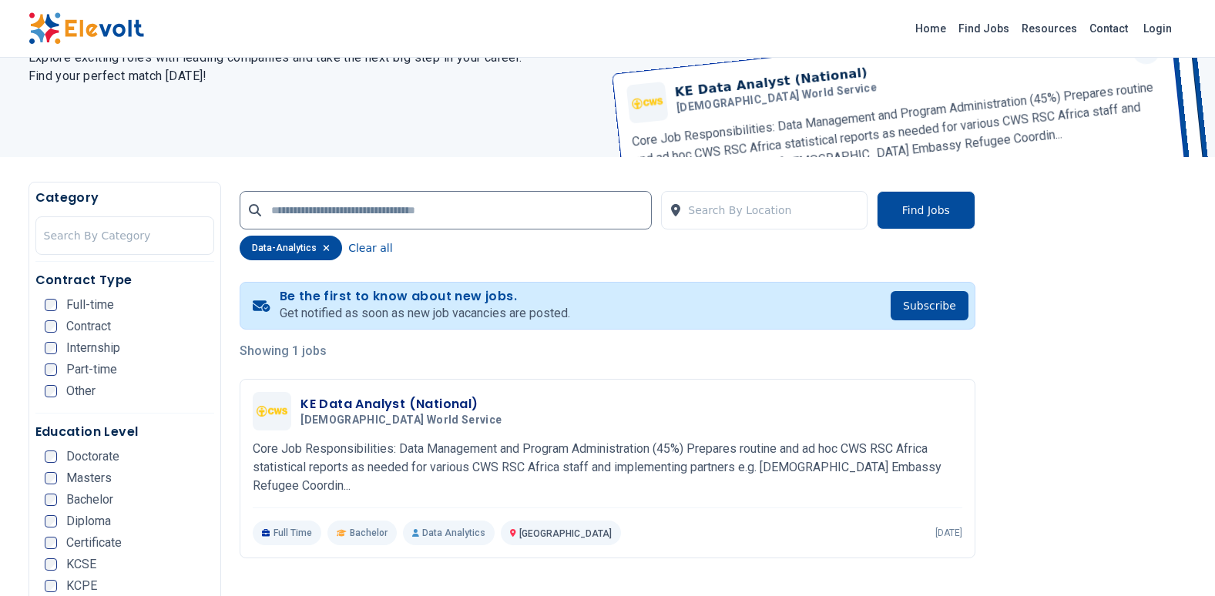
scroll to position [0, 0]
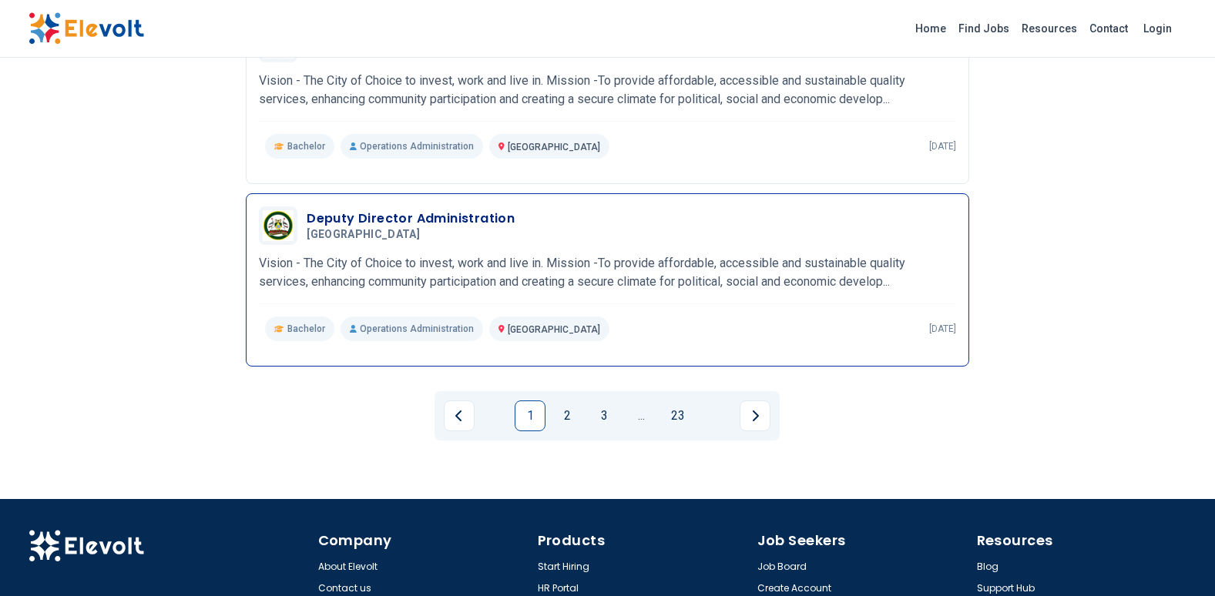
scroll to position [1674, 0]
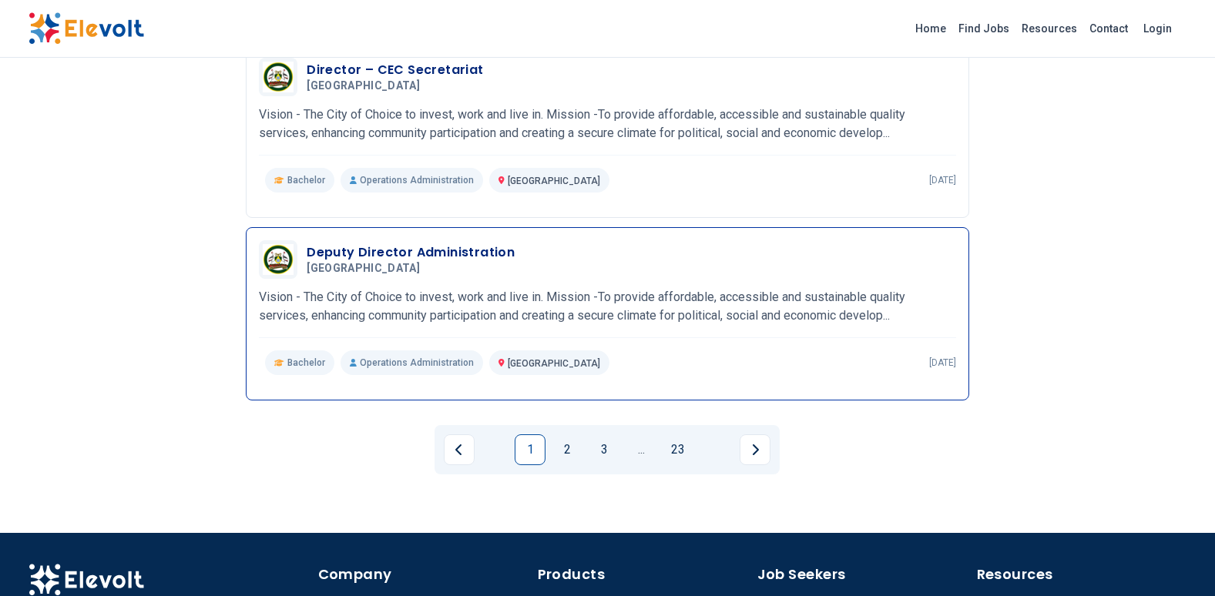
click at [596, 291] on p "Vision - The City of Choice to invest, work and live in. Mission -To provide af…" at bounding box center [607, 306] width 697 height 37
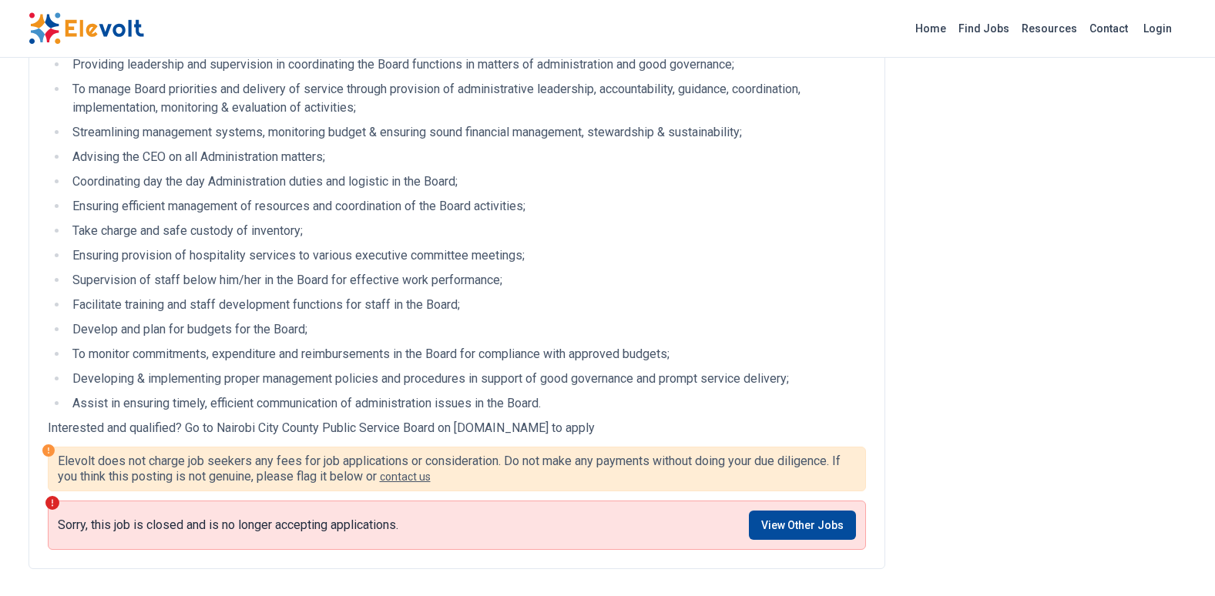
scroll to position [618, 0]
